Goal: Ask a question: Seek information or help from site administrators or community

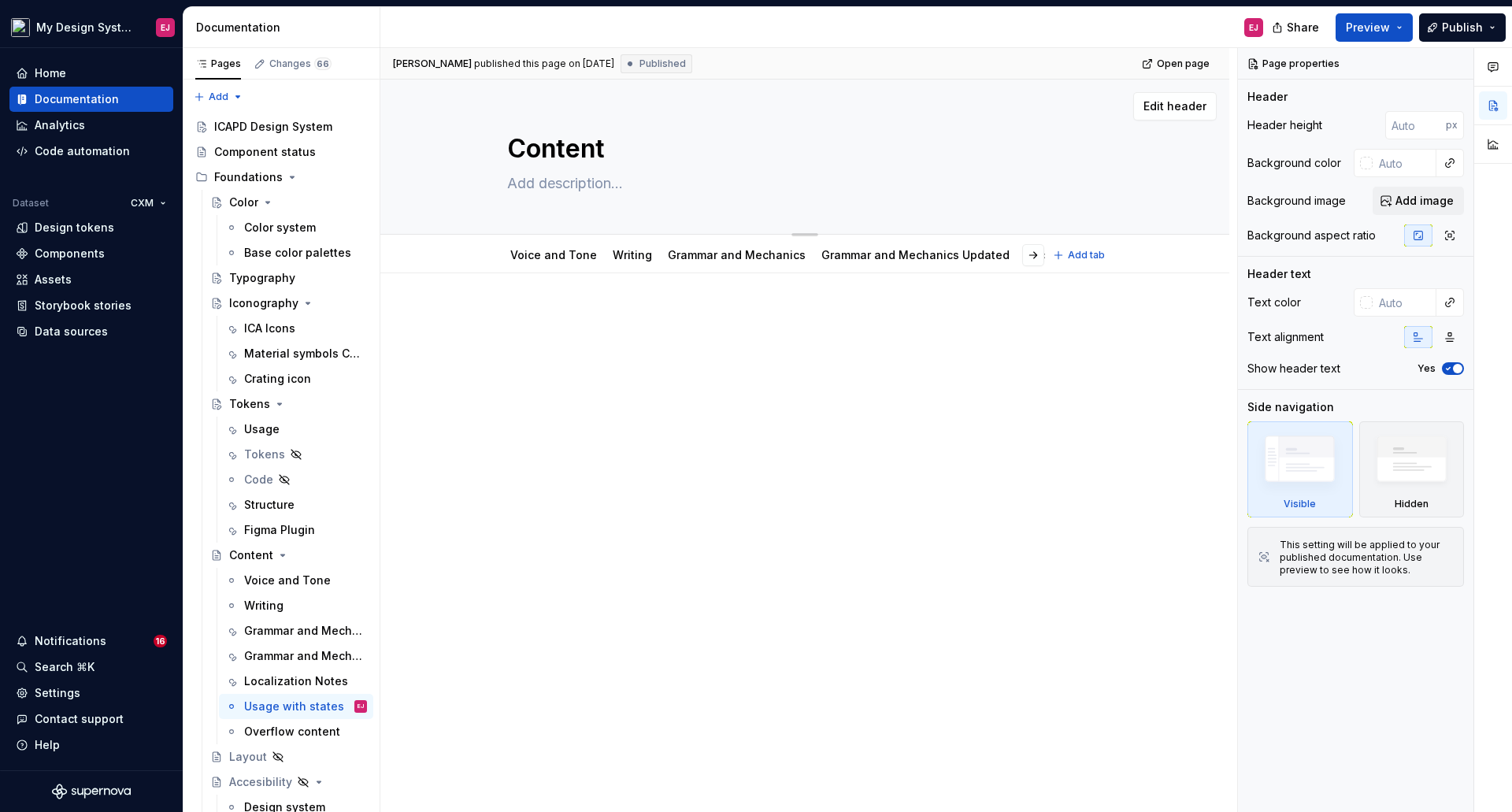
scroll to position [9431, 0]
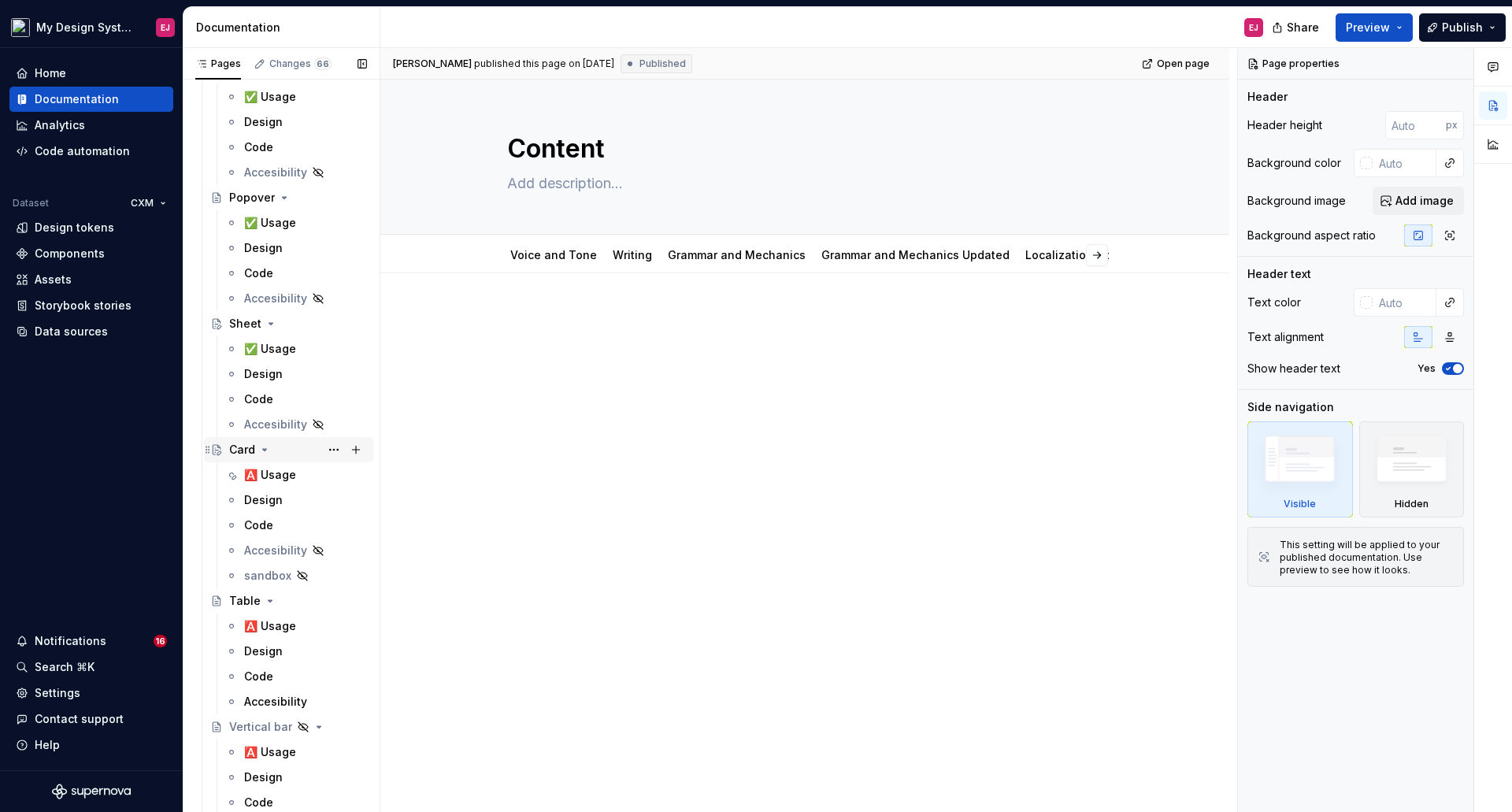
drag, startPoint x: 279, startPoint y: 471, endPoint x: 306, endPoint y: 457, distance: 30.4
type textarea "*"
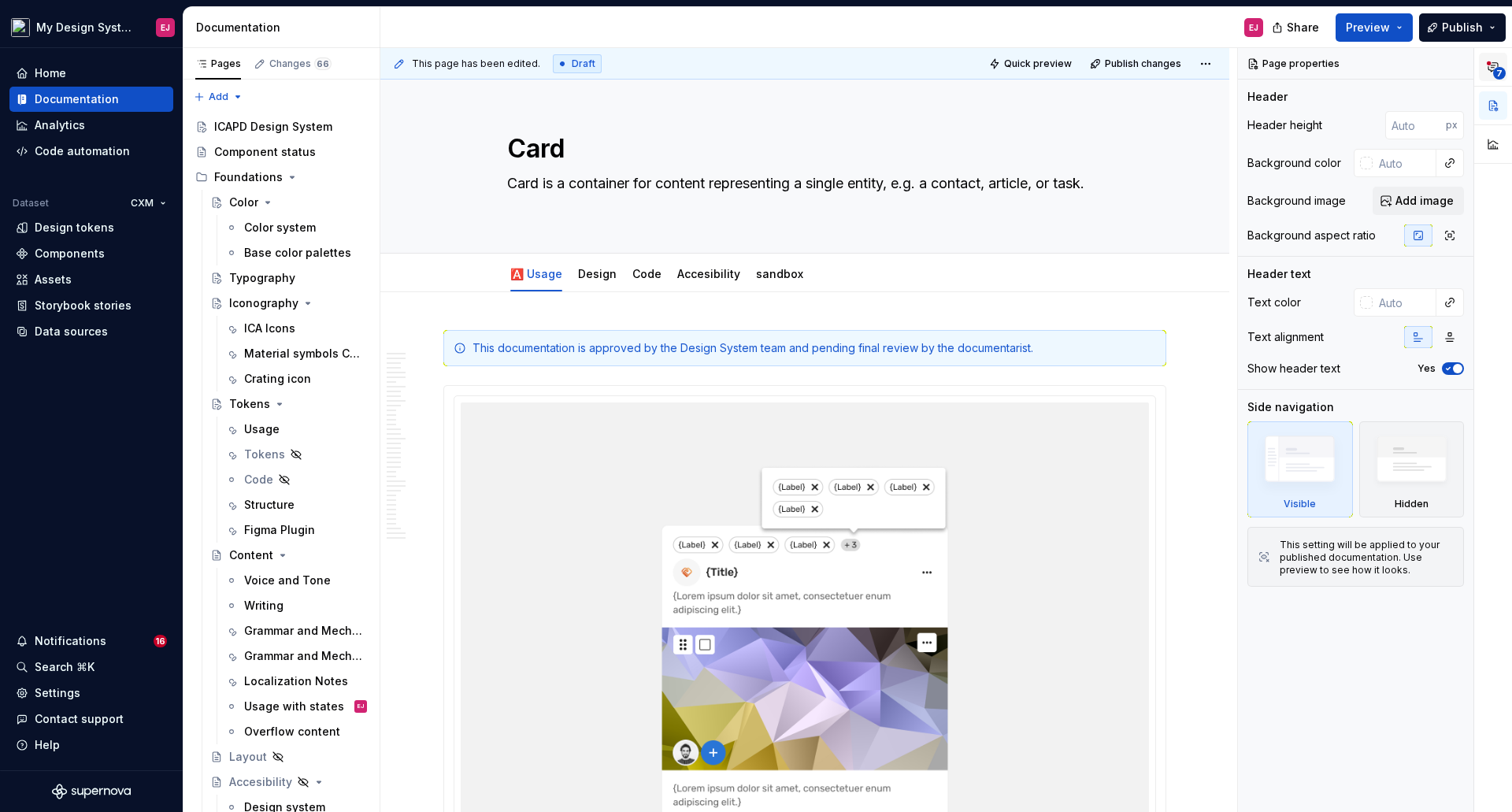
click at [1492, 65] on icon "button" at bounding box center [1493, 67] width 12 height 12
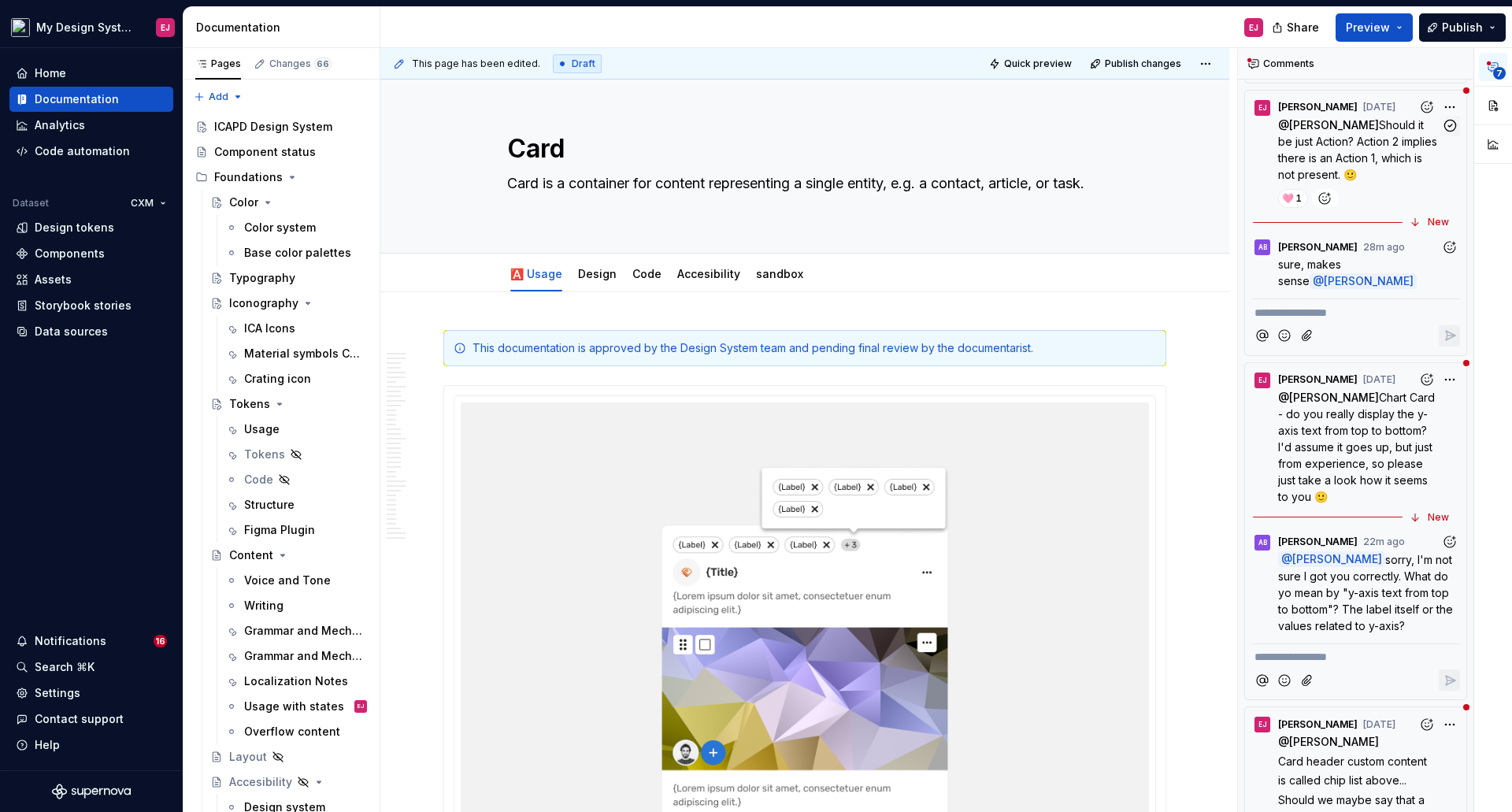
scroll to position [1024, 0]
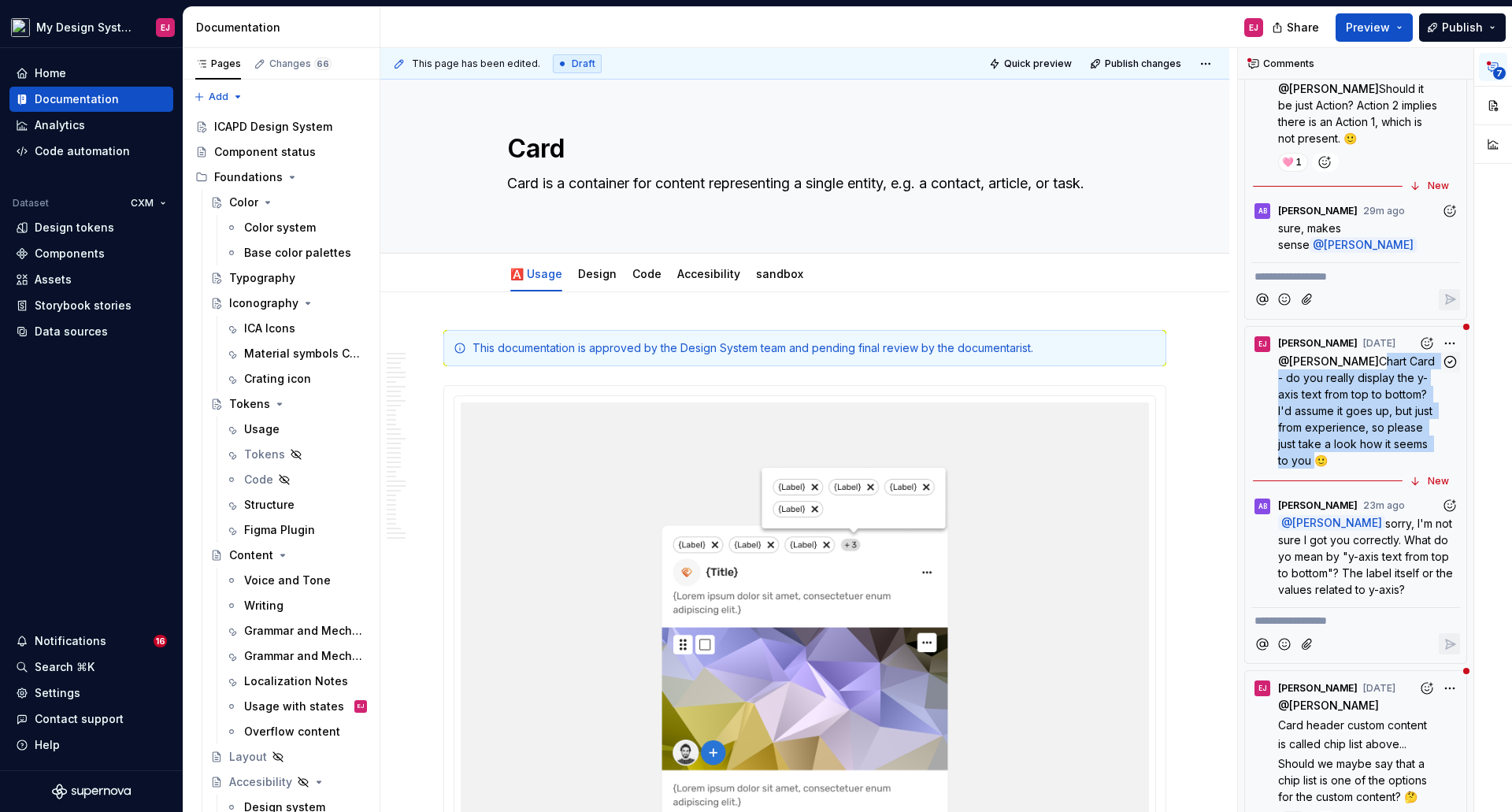
drag, startPoint x: 1362, startPoint y: 356, endPoint x: 1348, endPoint y: 455, distance: 100.0
click at [1348, 455] on span "Chart Card - do you really display the y-axis text from top to bottom? I'd assu…" at bounding box center [1357, 410] width 160 height 112
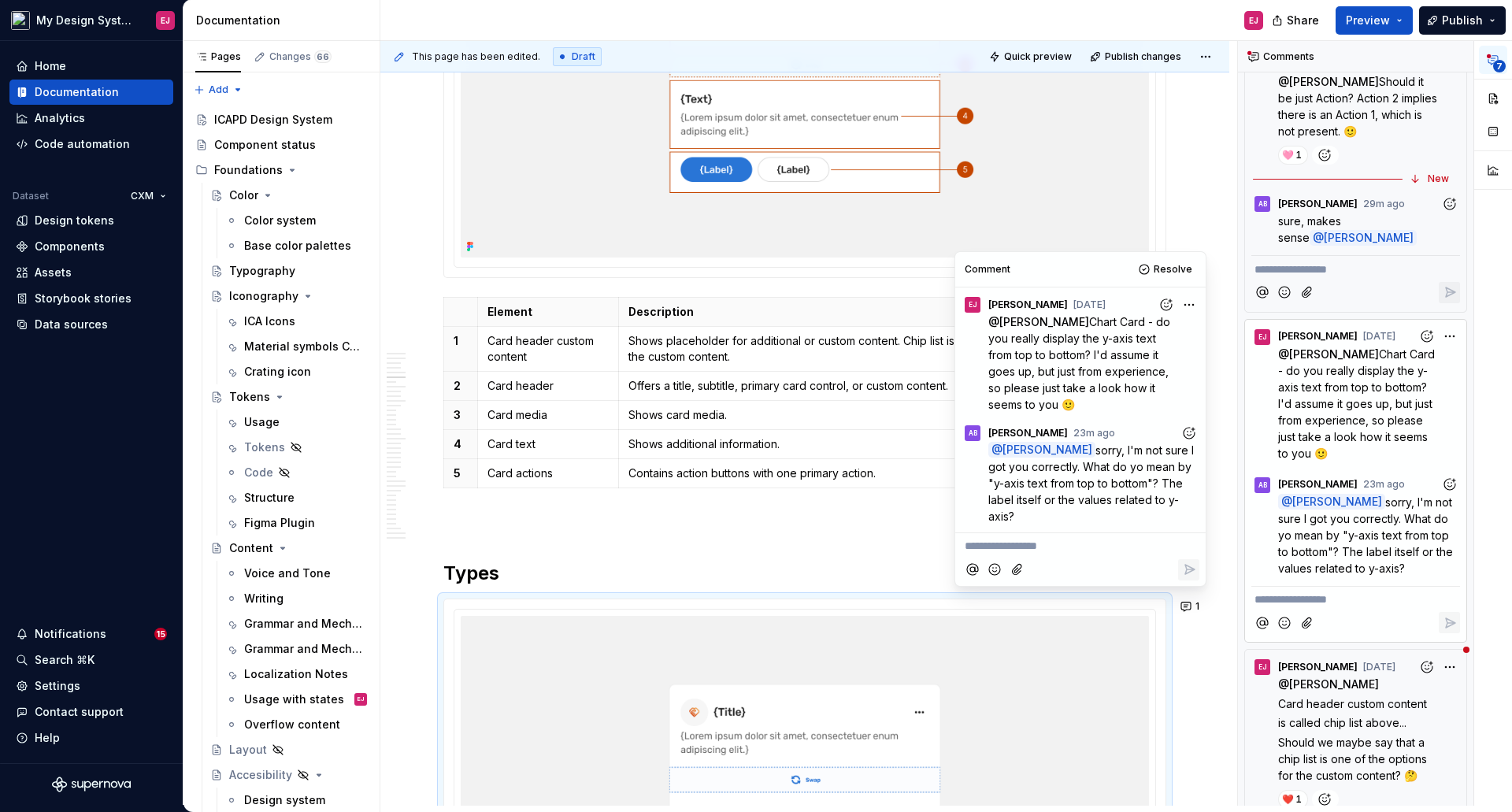
scroll to position [3407, 0]
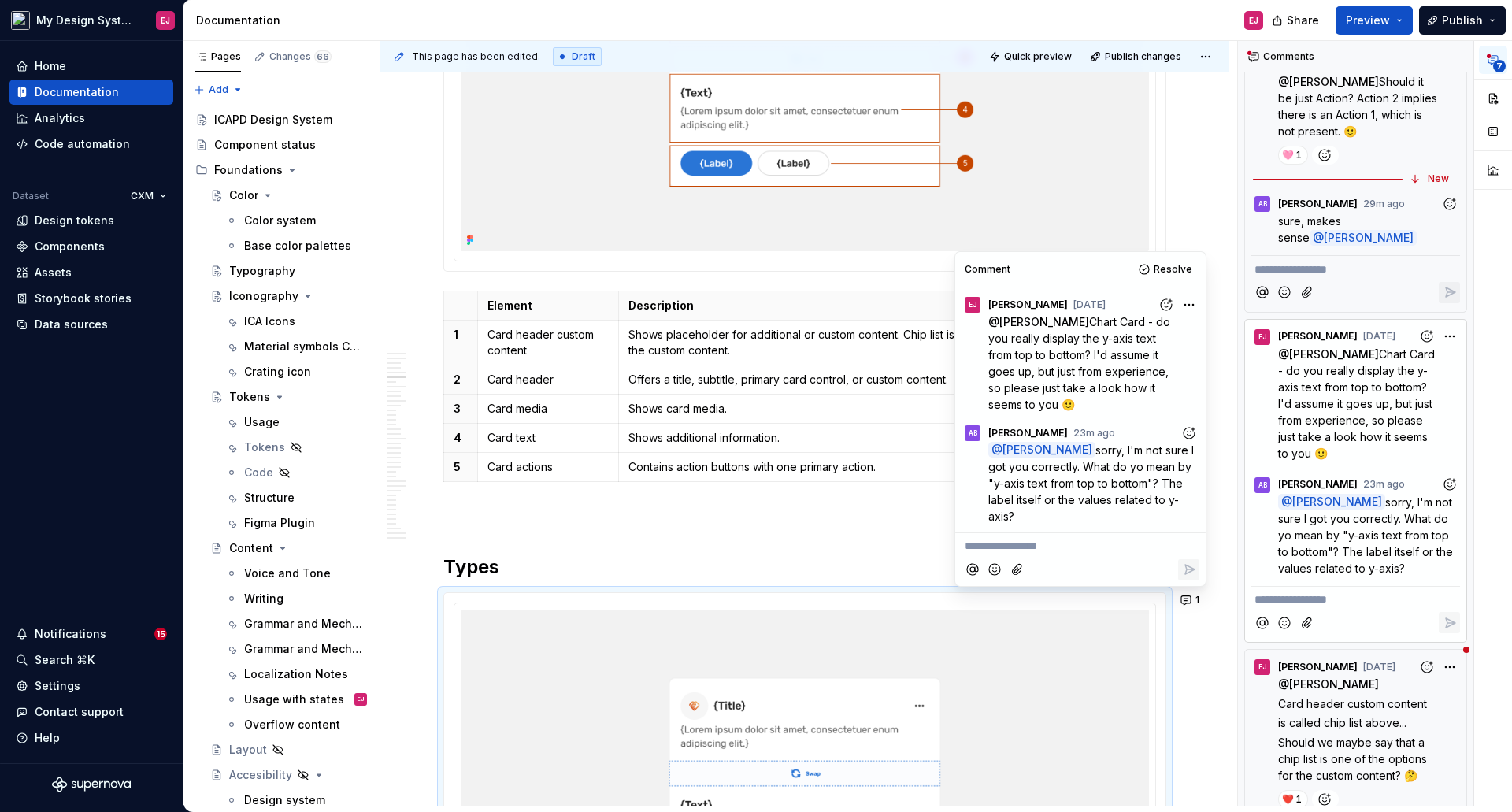
click at [1092, 334] on span "Chart Card - do you really display the y-axis text from top to bottom? I'd assu…" at bounding box center [1080, 363] width 185 height 96
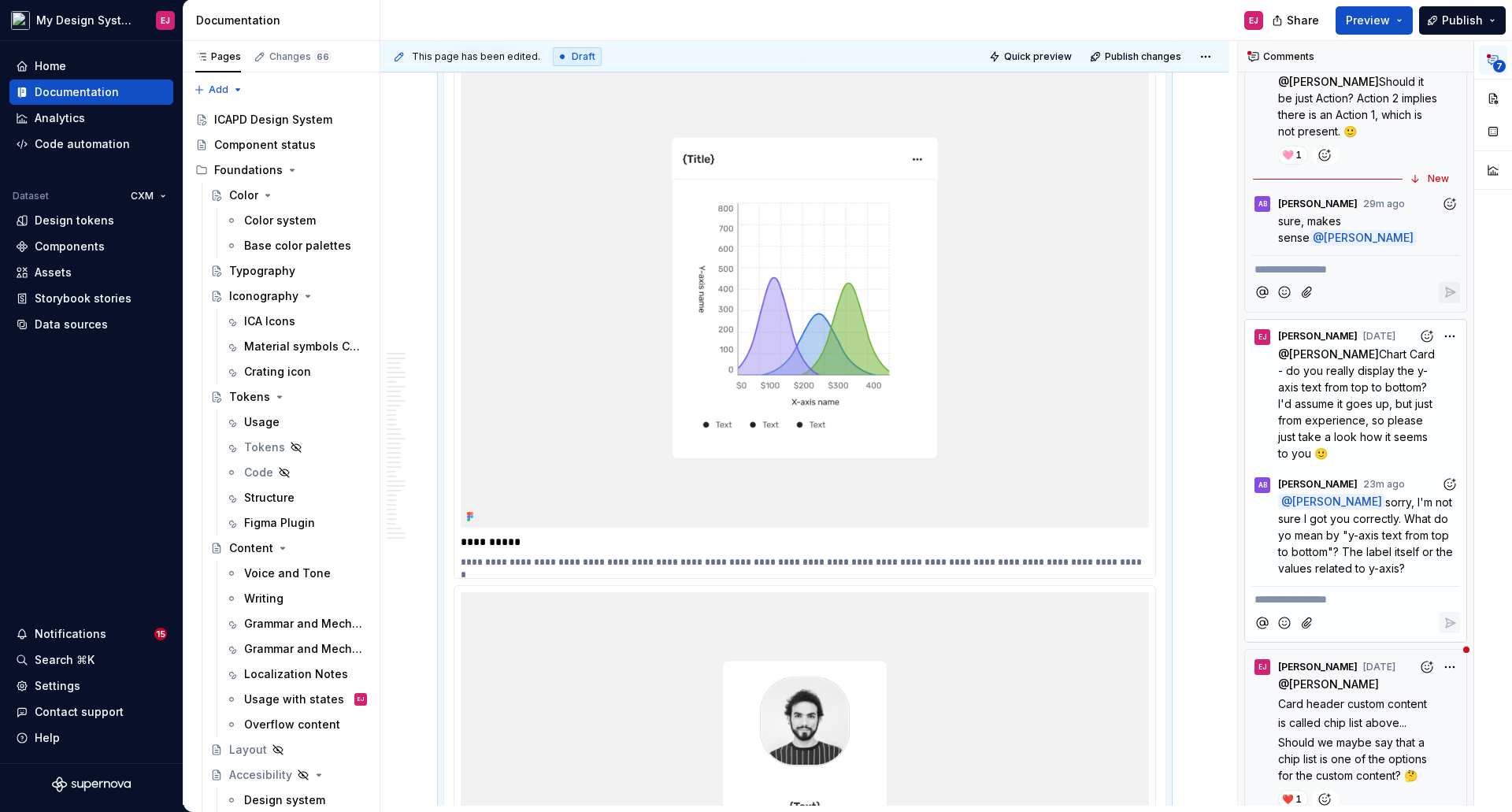
scroll to position [5612, 0]
drag, startPoint x: 1406, startPoint y: 365, endPoint x: 1297, endPoint y: 388, distance: 111.4
click at [1297, 388] on span "Chart Card - do you really display the y-axis text from top to bottom? I'd assu…" at bounding box center [1357, 403] width 160 height 112
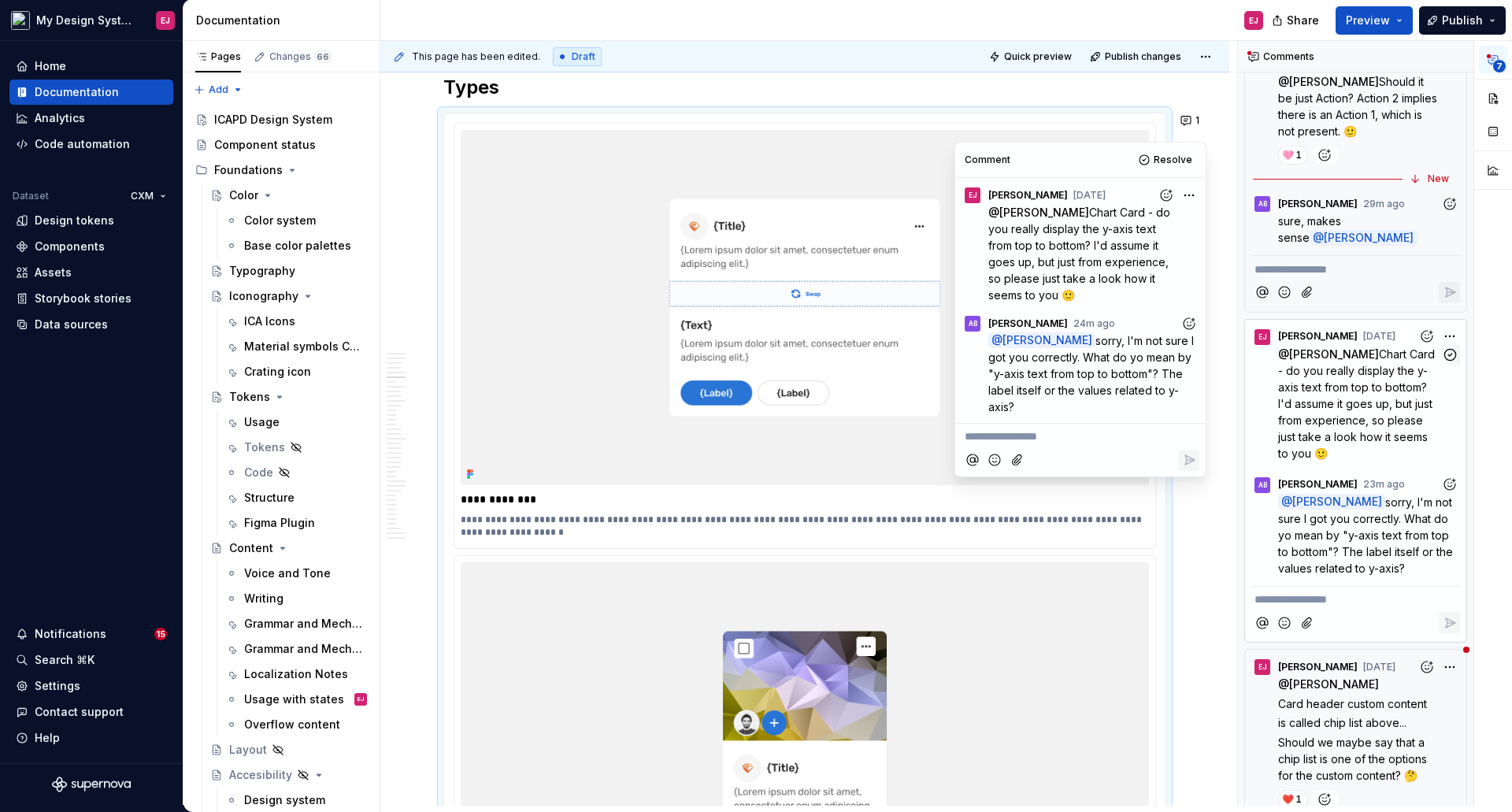
scroll to position [3880, 0]
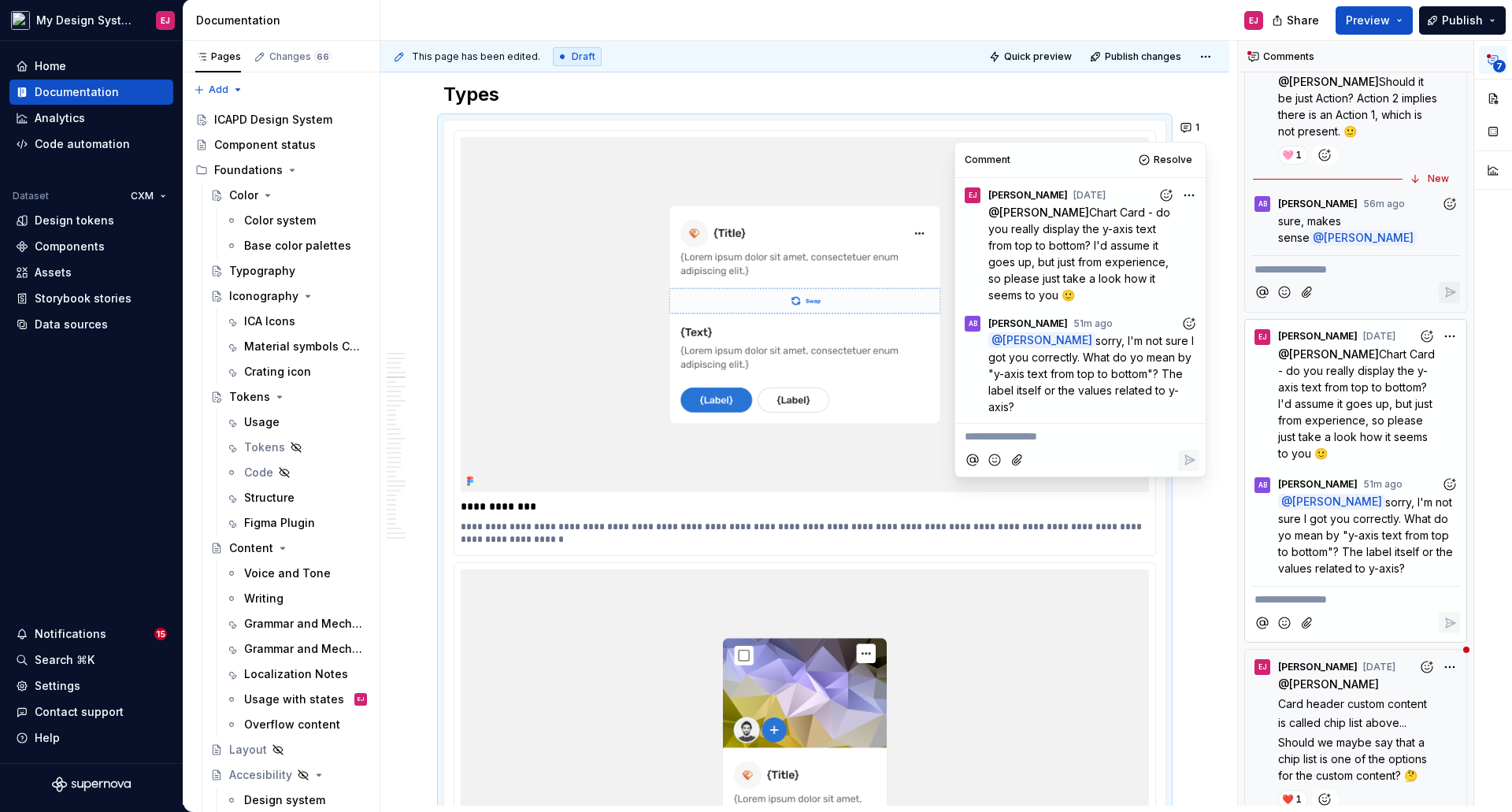
type textarea "*"
